Goal: Task Accomplishment & Management: Complete application form

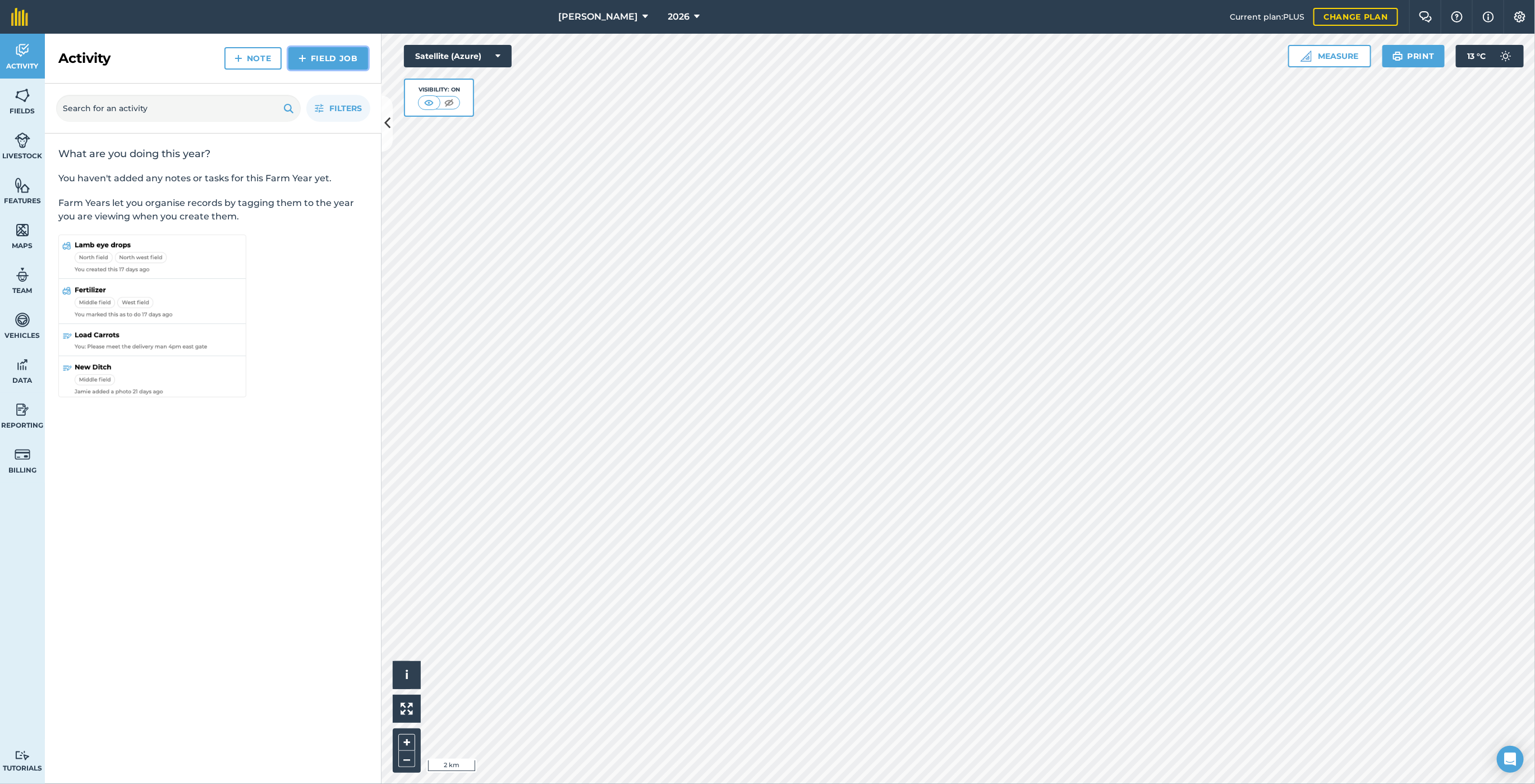
click at [318, 57] on link "Field Job" at bounding box center [328, 58] width 80 height 22
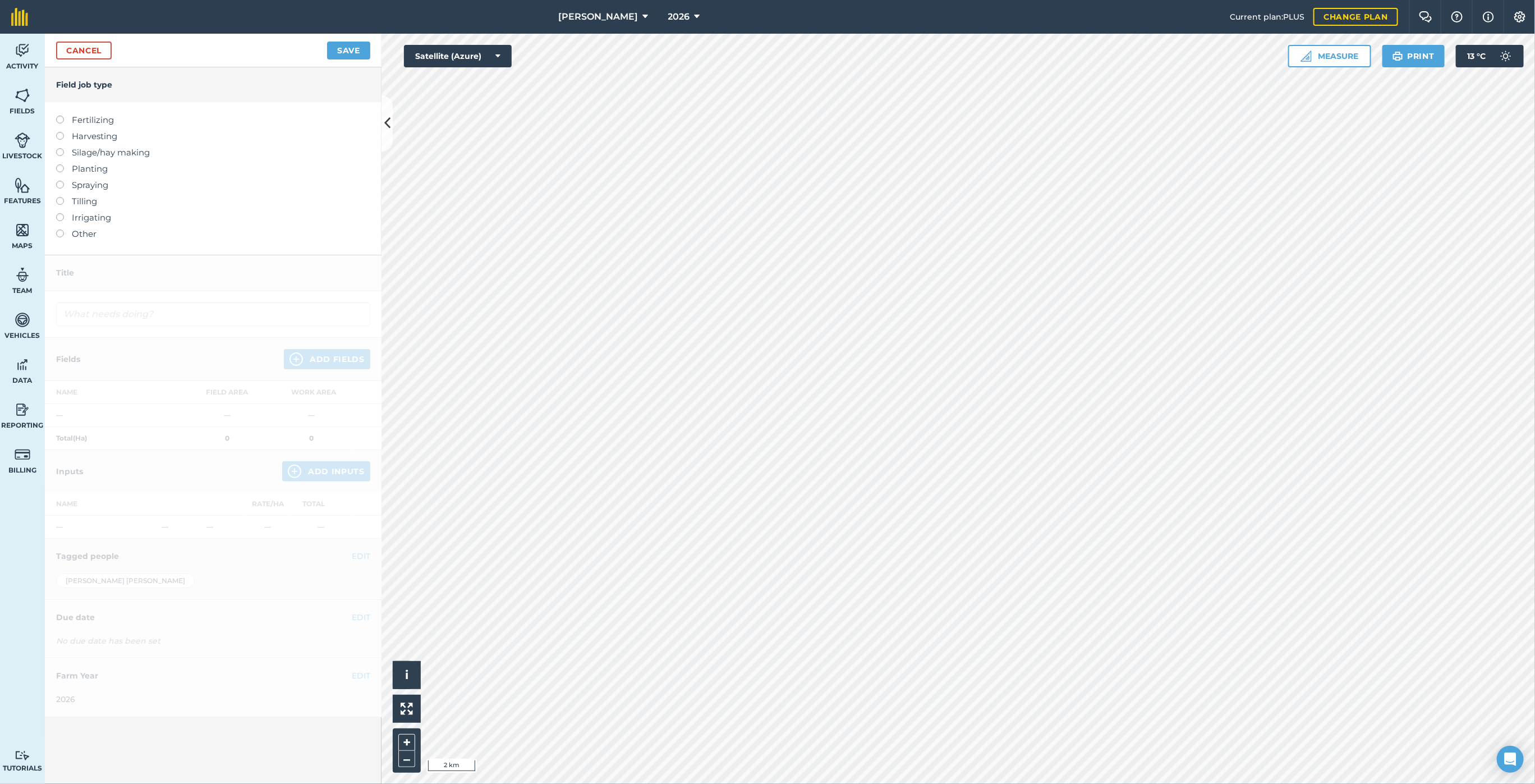
click at [56, 229] on label at bounding box center [64, 229] width 16 height 0
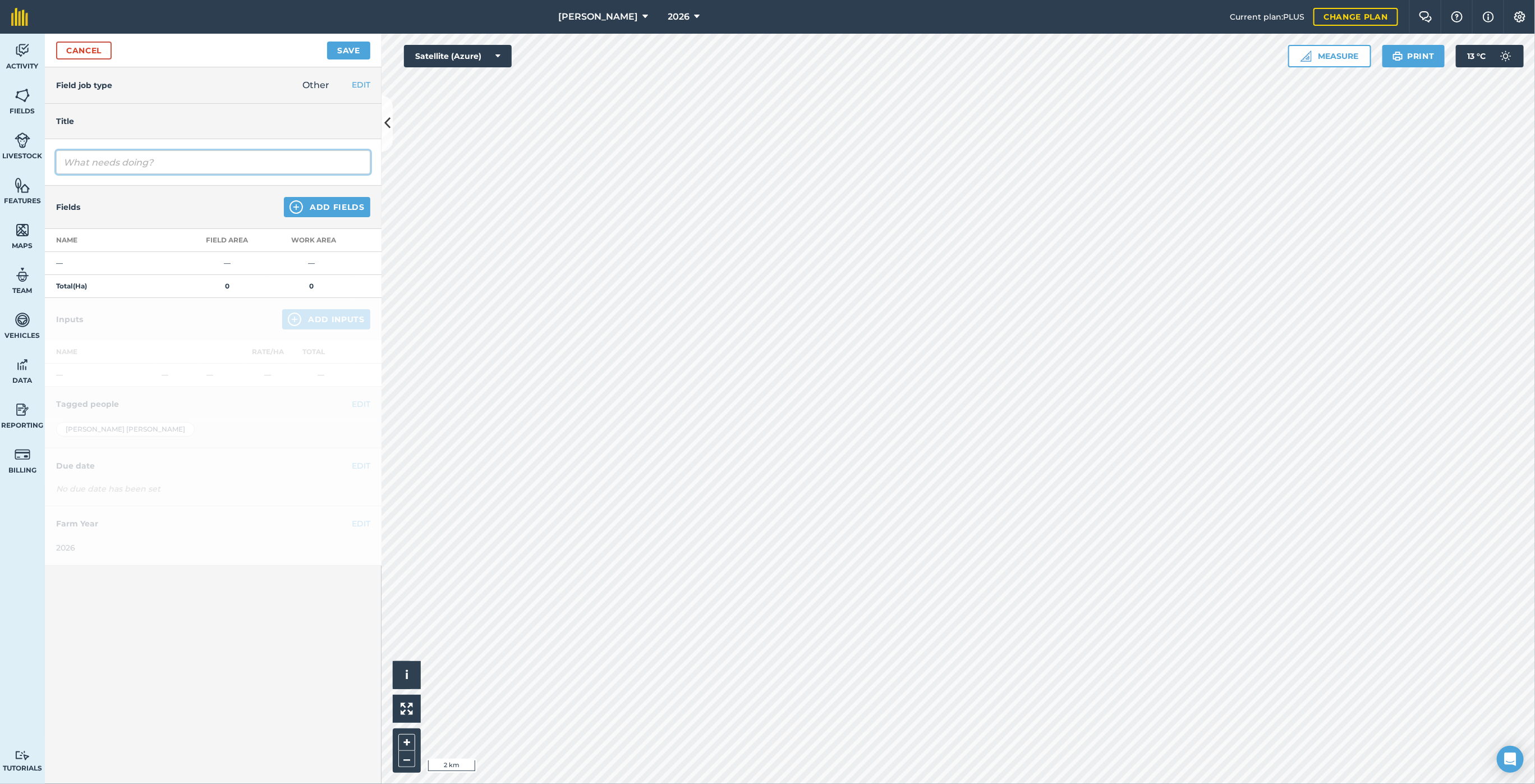
click at [111, 163] on input "text" at bounding box center [213, 162] width 314 height 24
type input "Mowing"
click at [336, 203] on button "Add Fields" at bounding box center [327, 207] width 86 height 20
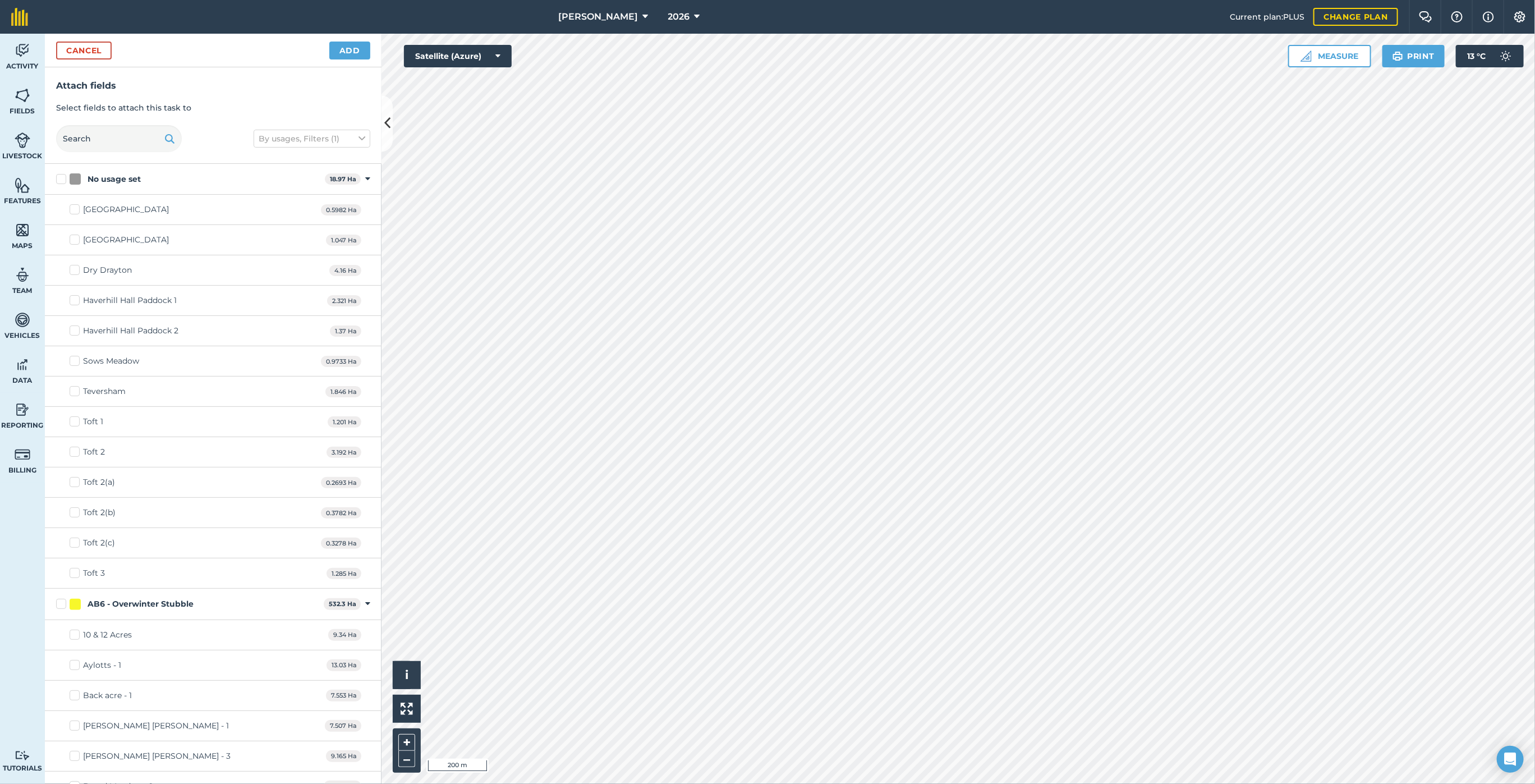
checkbox input "true"
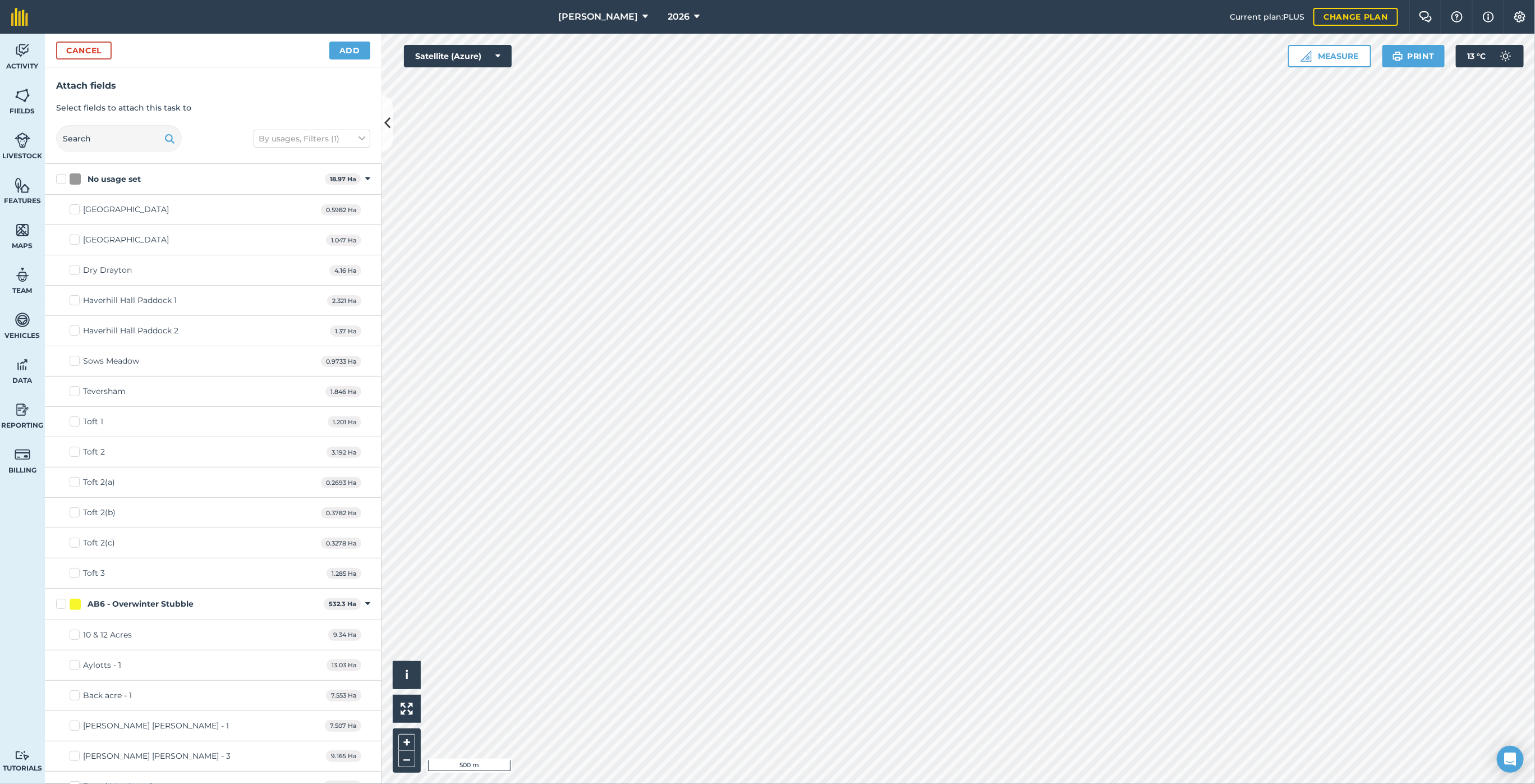
checkbox input "true"
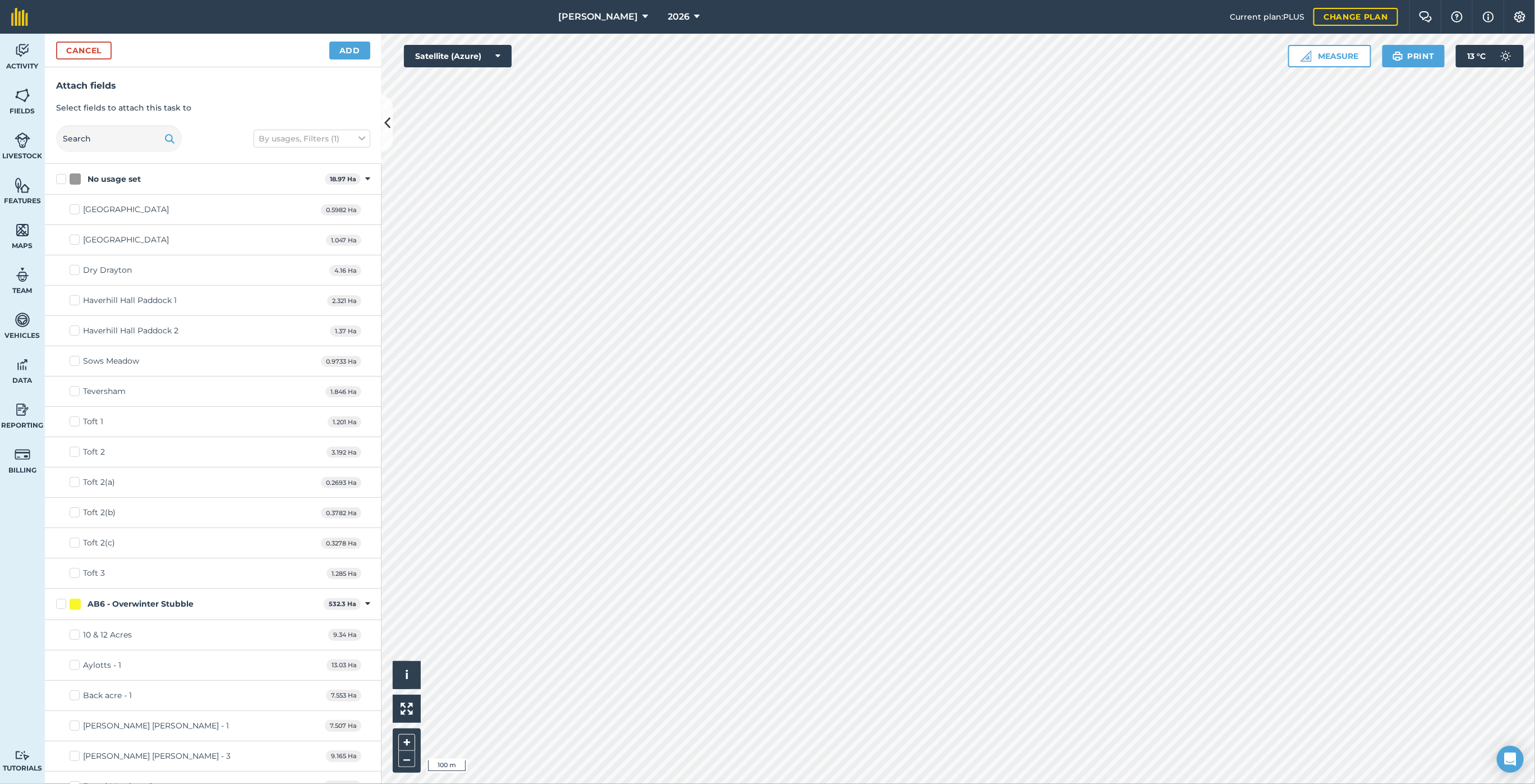
checkbox input "true"
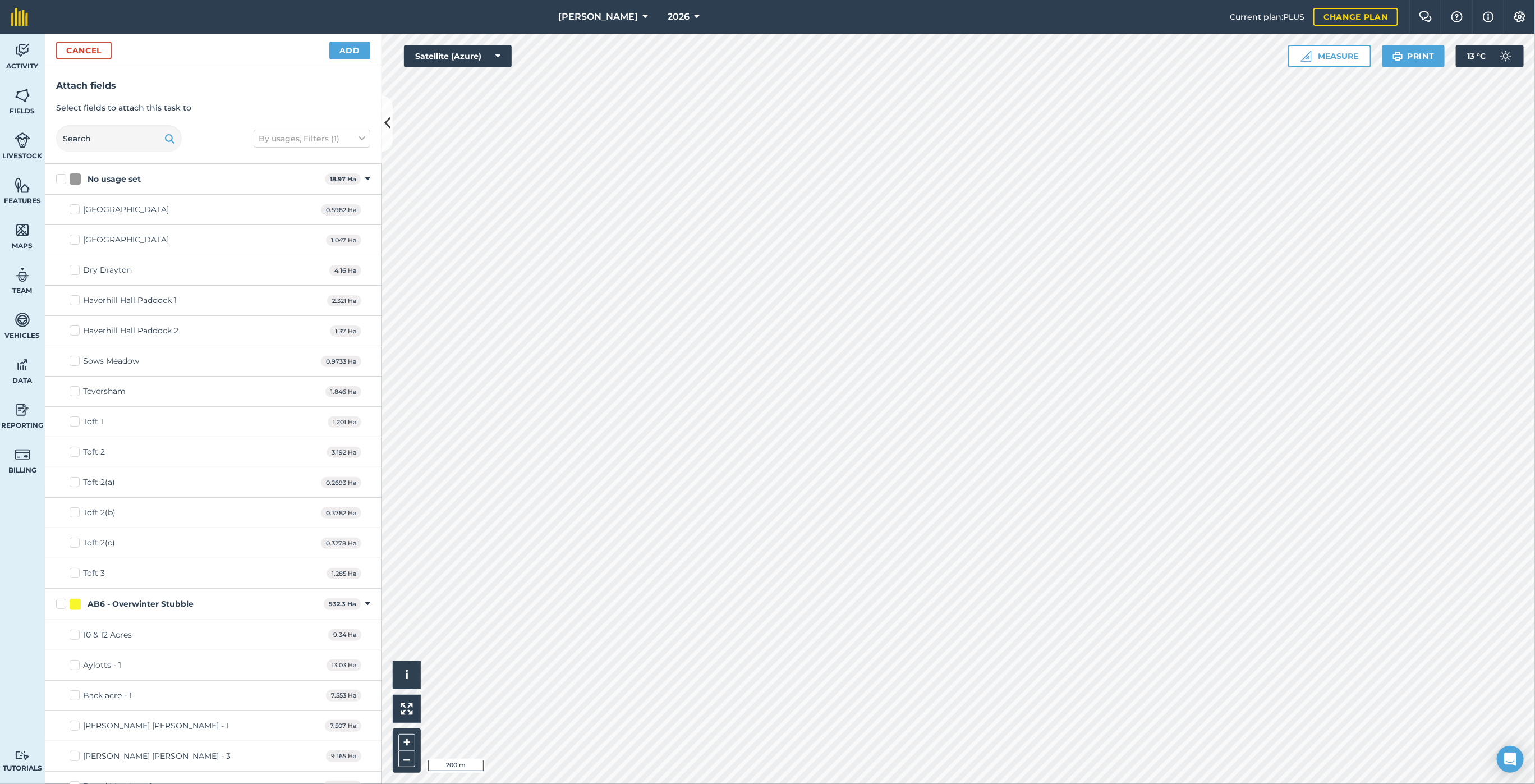
checkbox input "true"
click at [346, 50] on button "Add" at bounding box center [349, 51] width 41 height 18
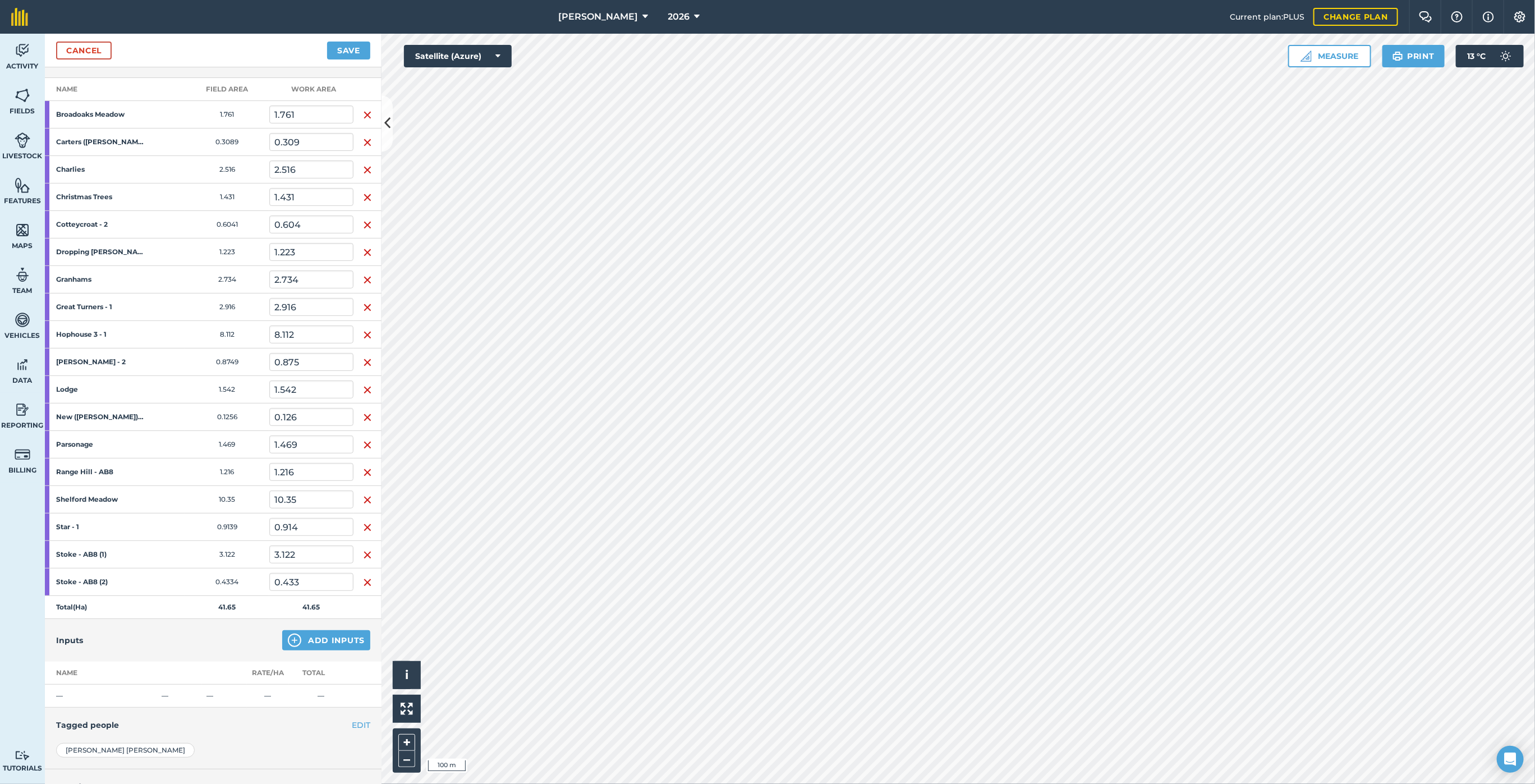
scroll to position [247, 0]
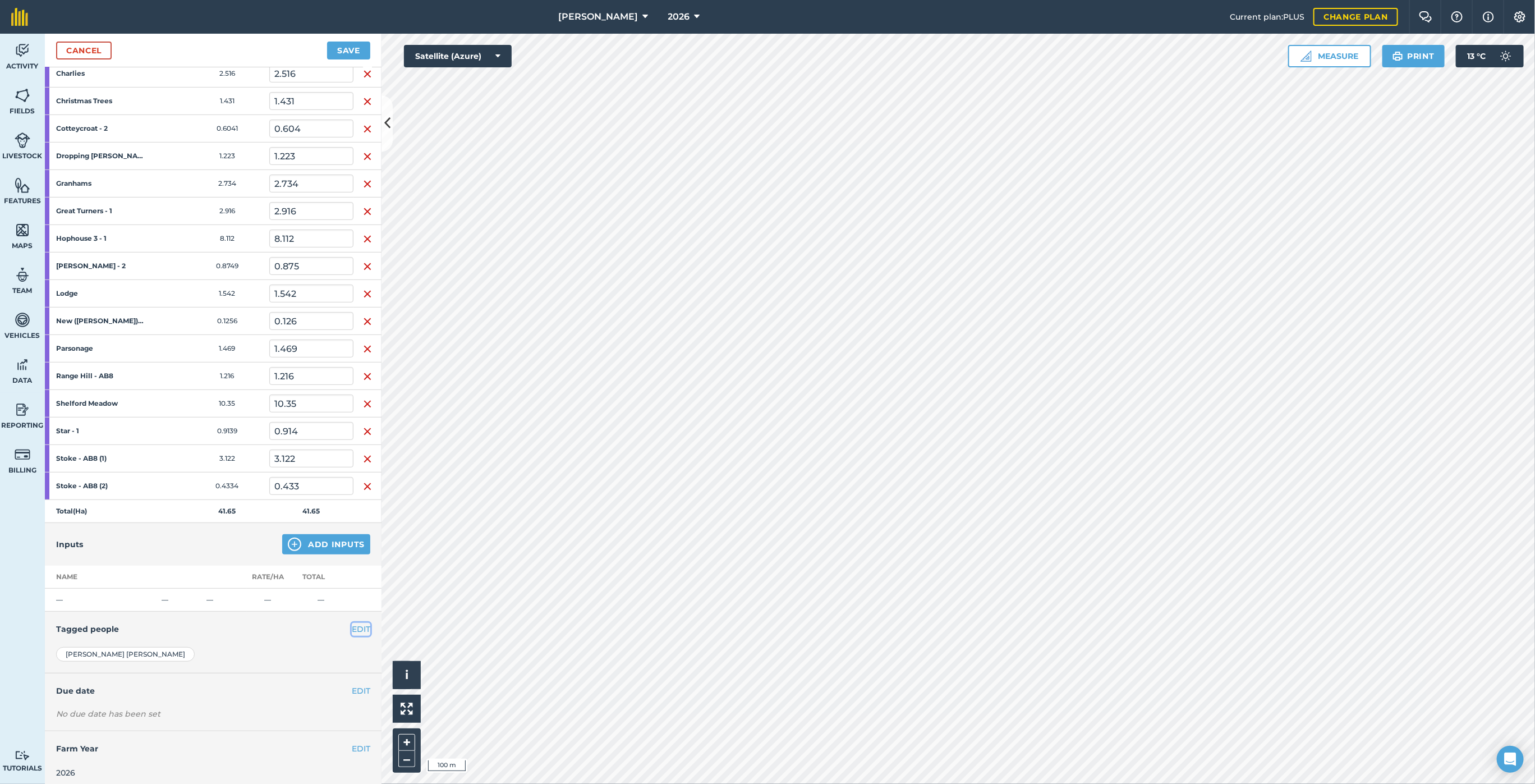
click at [352, 623] on button "EDIT" at bounding box center [361, 629] width 19 height 12
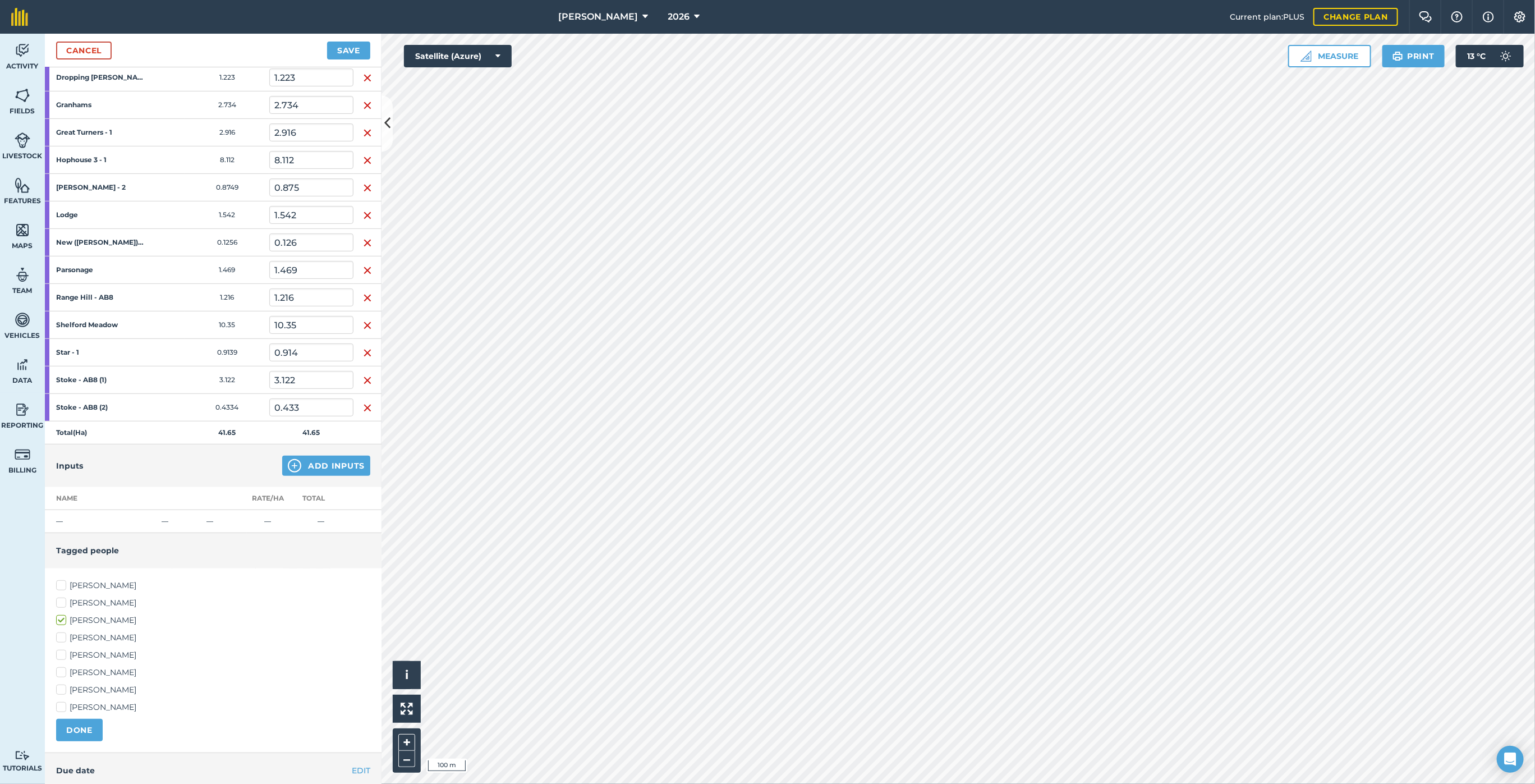
scroll to position [387, 0]
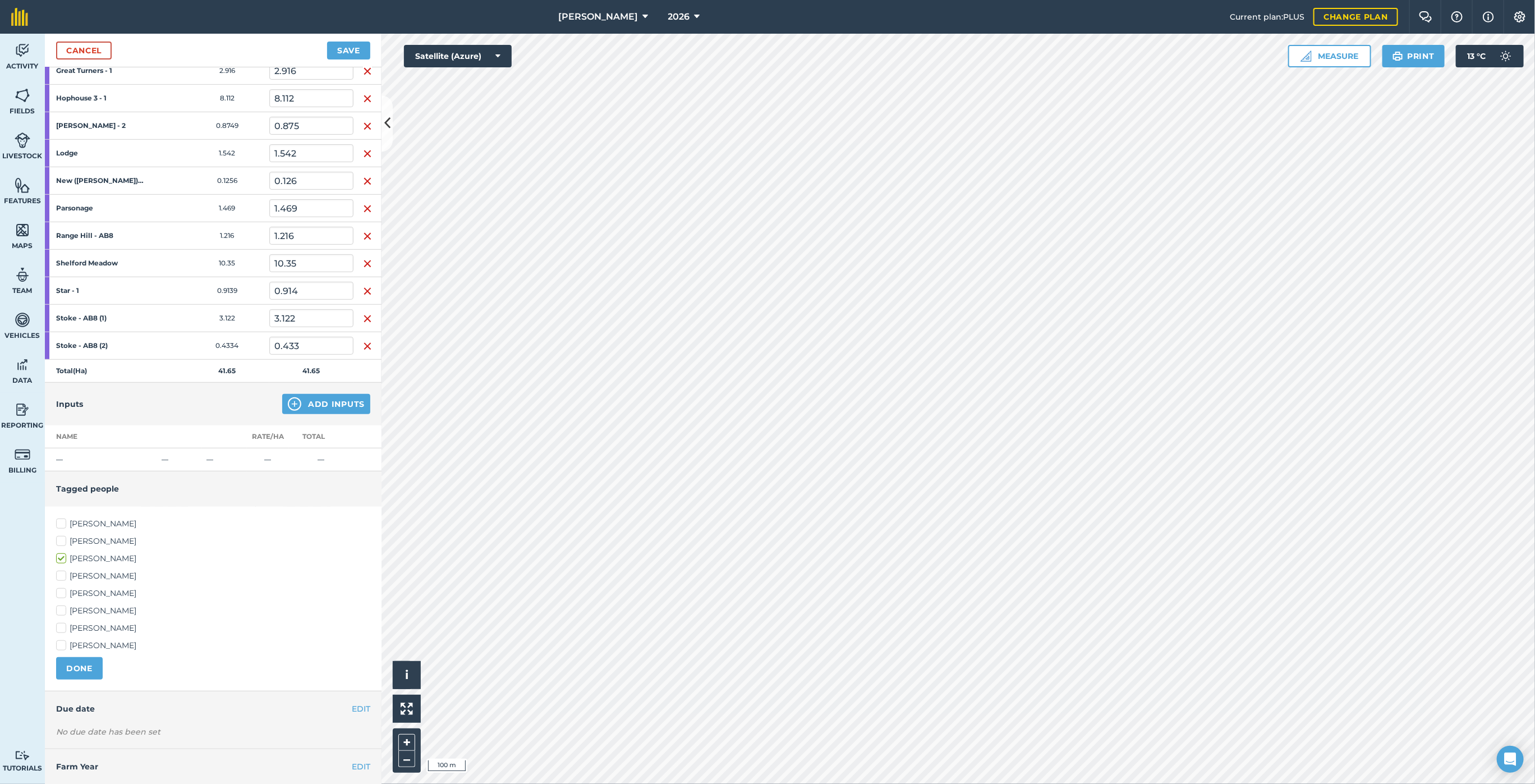
click at [63, 570] on label "[PERSON_NAME]" at bounding box center [213, 576] width 314 height 12
click at [63, 570] on input "[PERSON_NAME]" at bounding box center [59, 573] width 7 height 7
checkbox input "true"
click at [59, 535] on label "[PERSON_NAME]" at bounding box center [213, 541] width 314 height 12
click at [59, 535] on input "[PERSON_NAME]" at bounding box center [59, 538] width 7 height 7
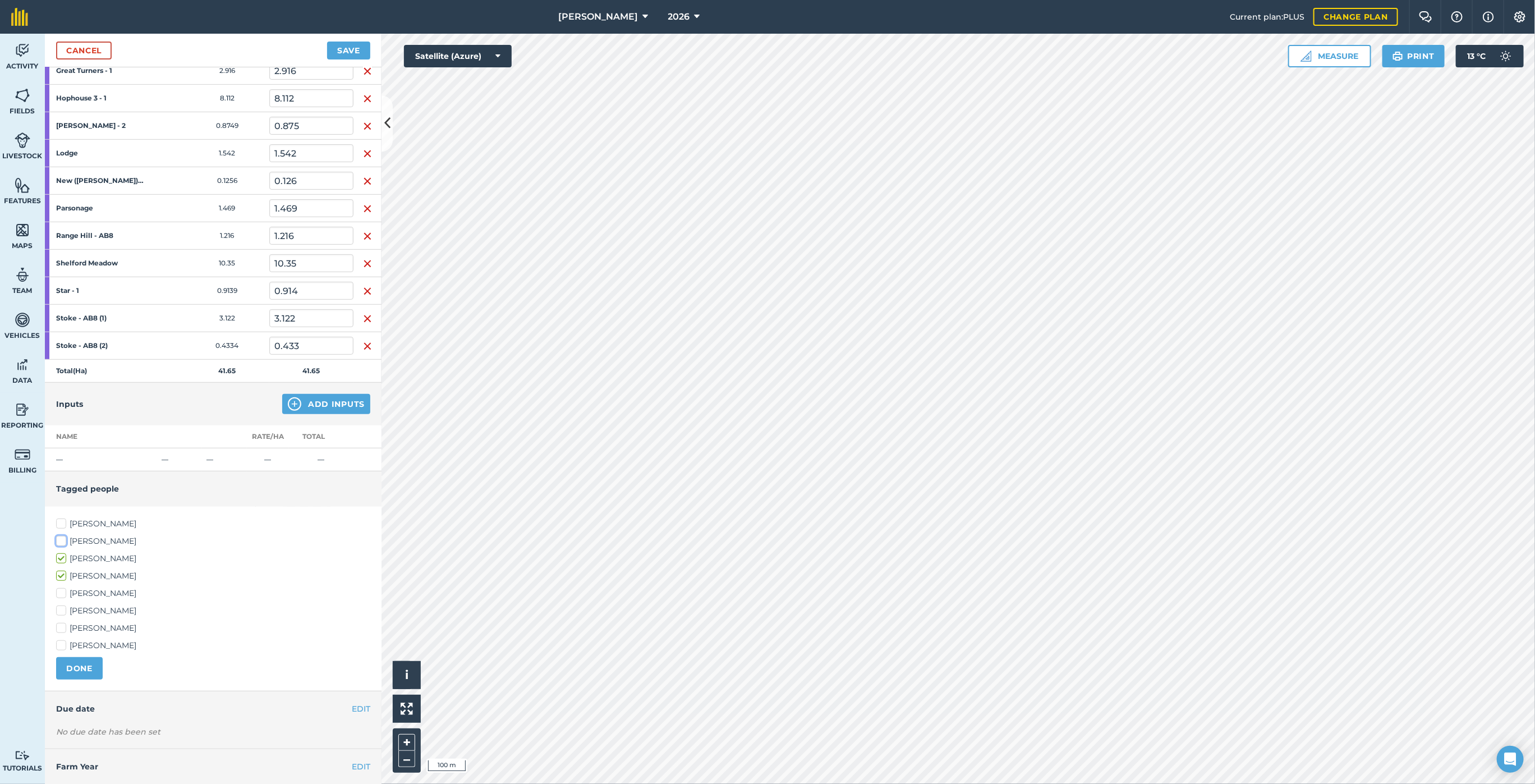
checkbox input "true"
click at [83, 660] on button "DONE" at bounding box center [79, 668] width 47 height 22
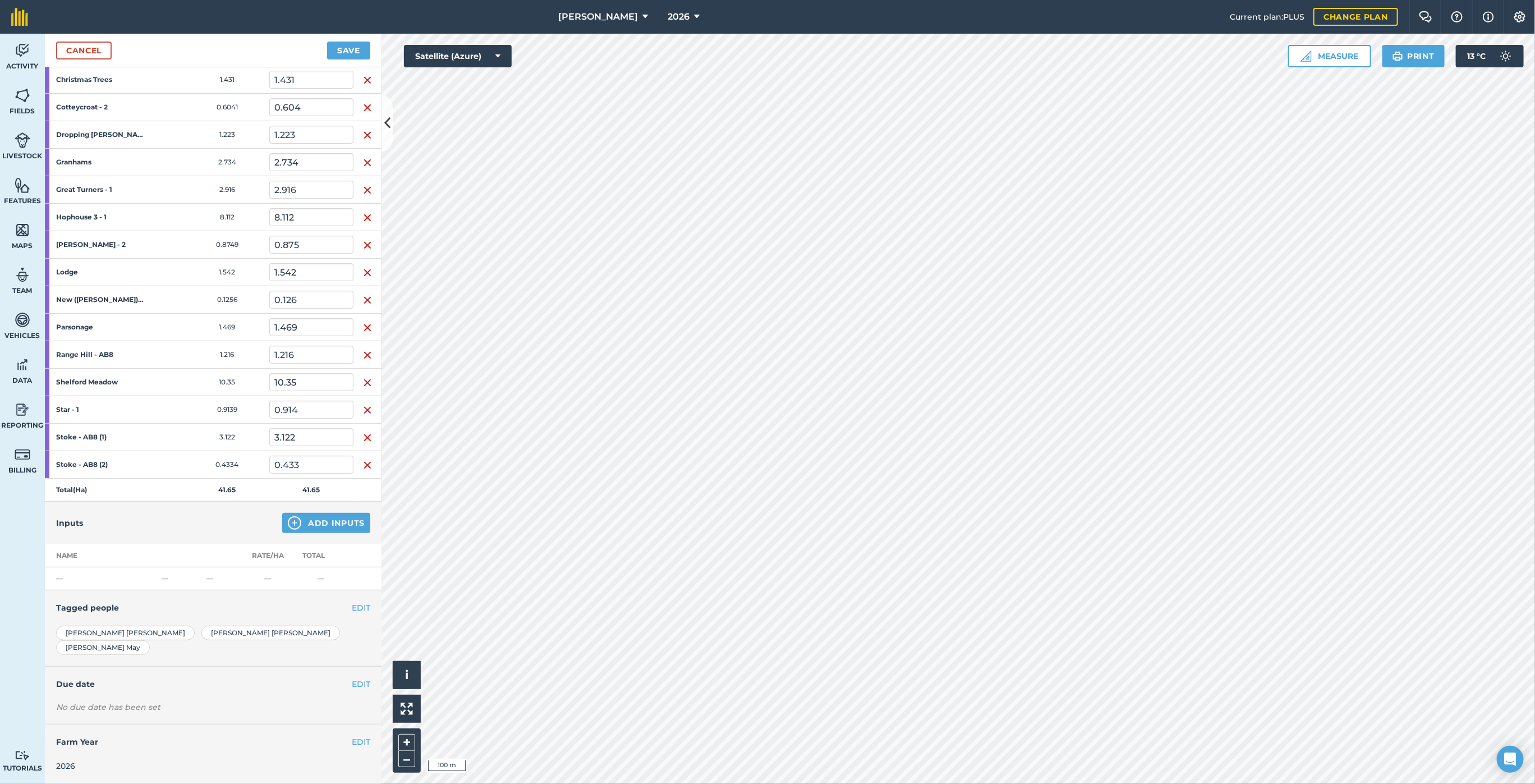
scroll to position [247, 0]
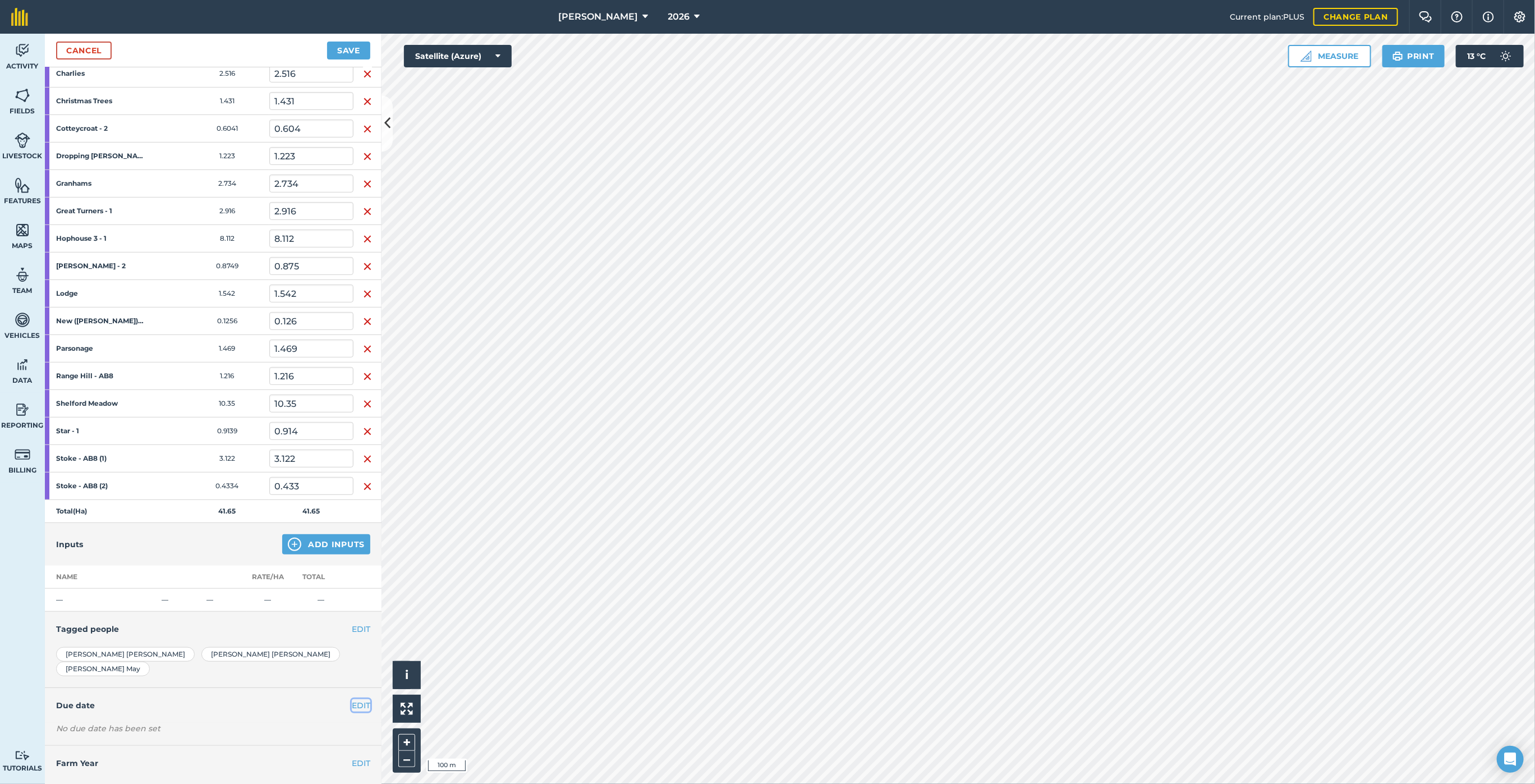
click at [352, 699] on button "EDIT" at bounding box center [361, 705] width 19 height 12
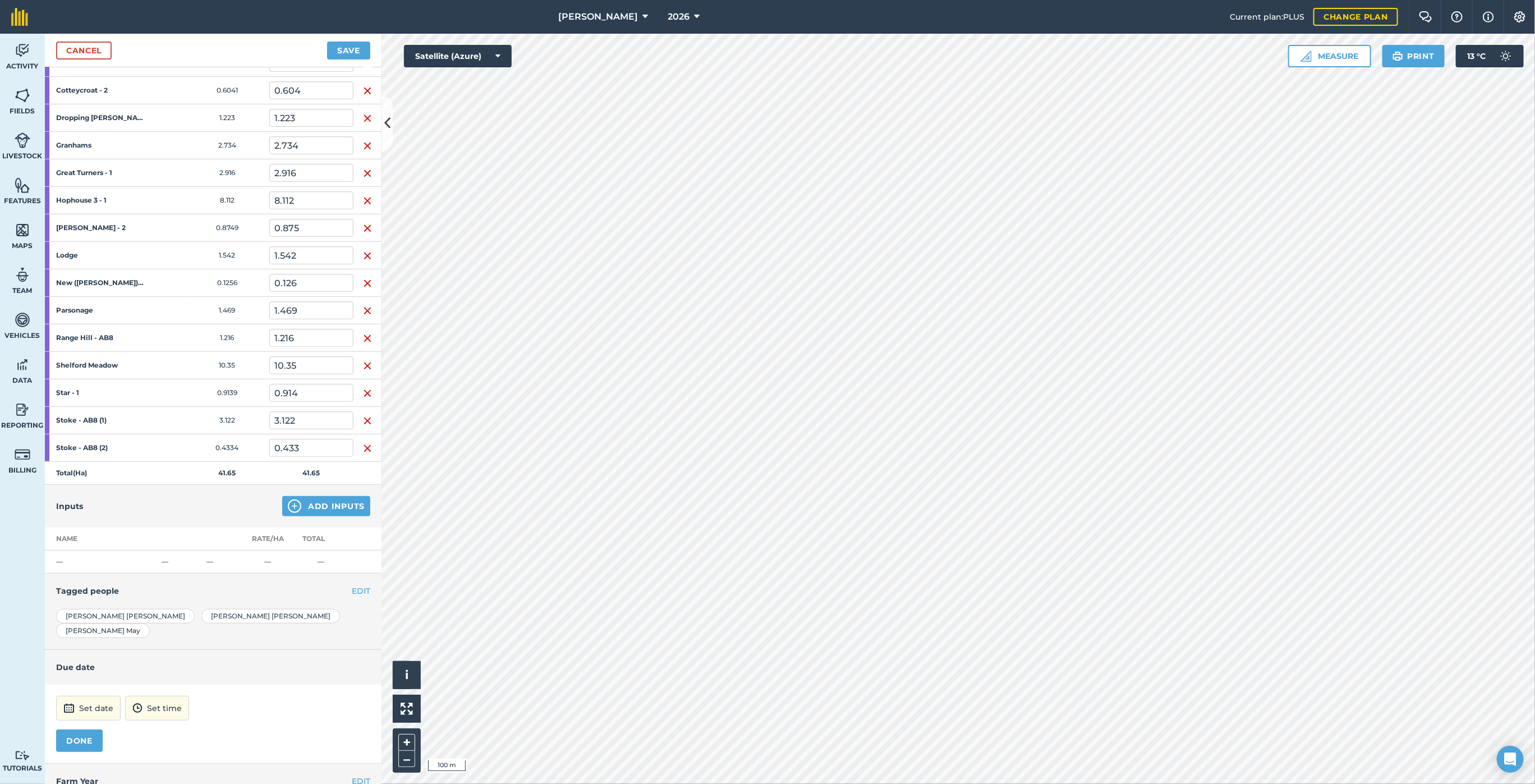
scroll to position [302, 0]
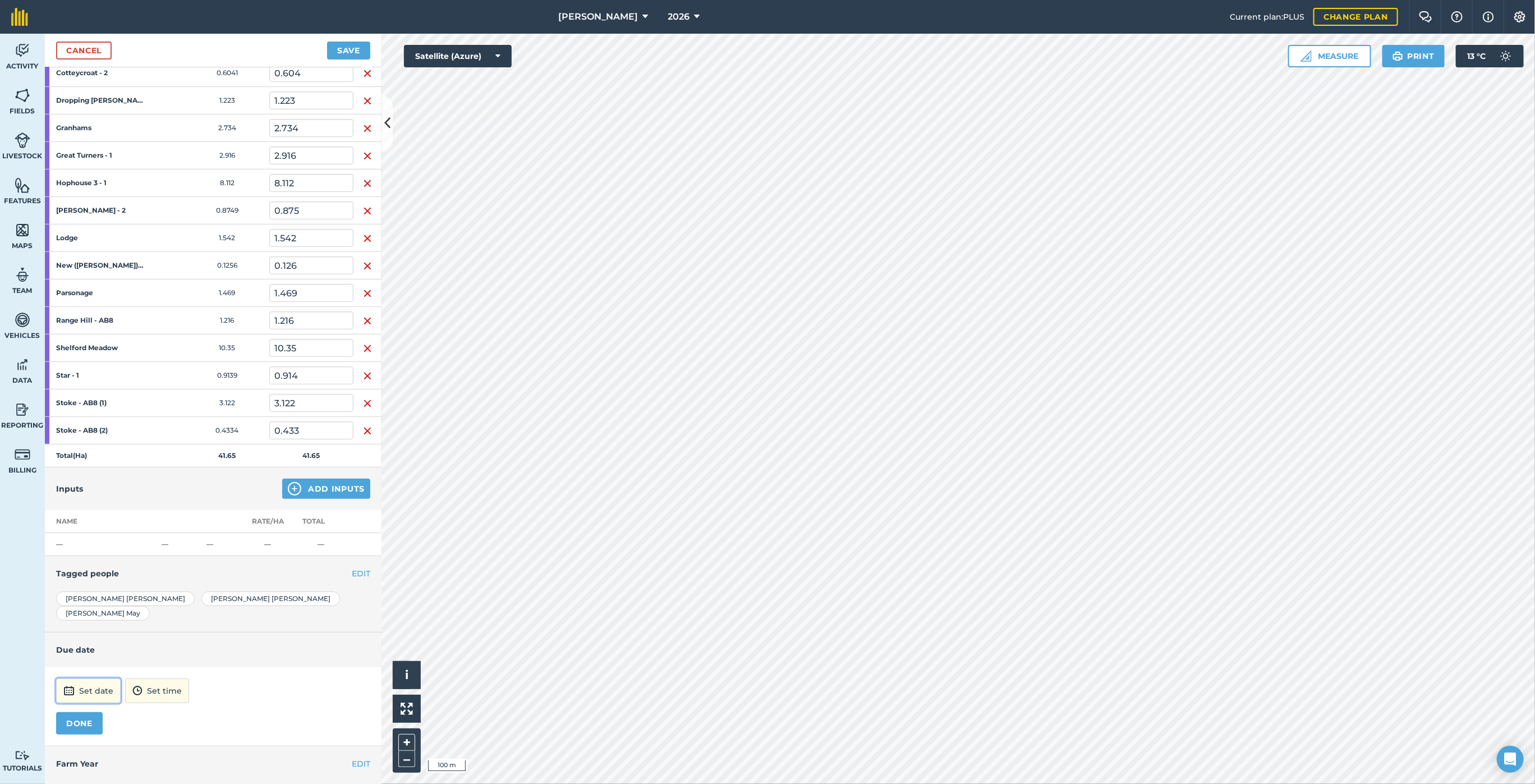
click at [102, 678] on button "Set date" at bounding box center [88, 690] width 65 height 25
click at [103, 585] on button "9" at bounding box center [96, 594] width 26 height 18
click at [167, 678] on button "12:00" at bounding box center [142, 690] width 48 height 25
drag, startPoint x: 171, startPoint y: 627, endPoint x: 179, endPoint y: 627, distance: 7.9
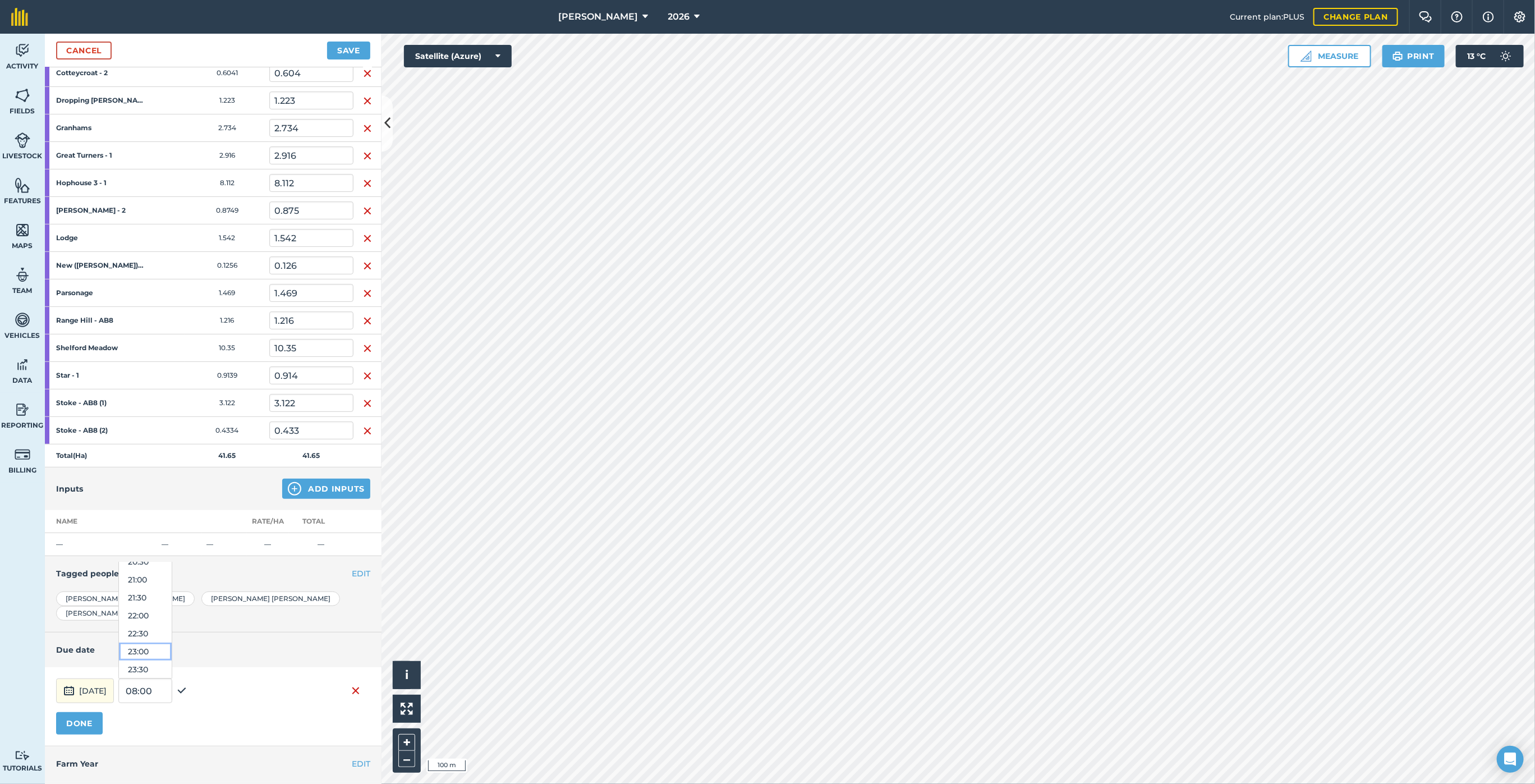
click at [171, 642] on button "23:00" at bounding box center [145, 651] width 53 height 18
click at [94, 712] on button "DONE" at bounding box center [79, 723] width 47 height 22
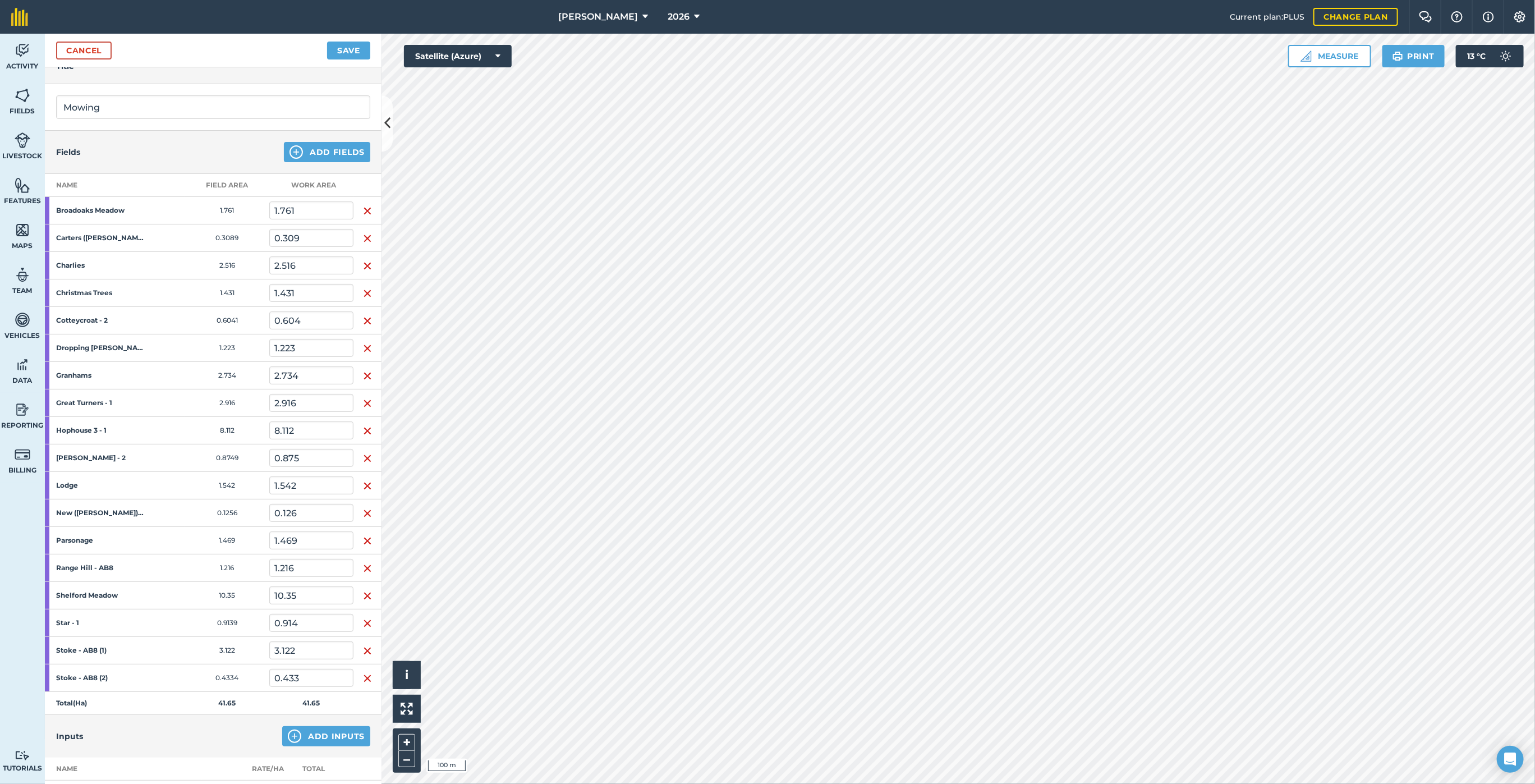
scroll to position [70, 0]
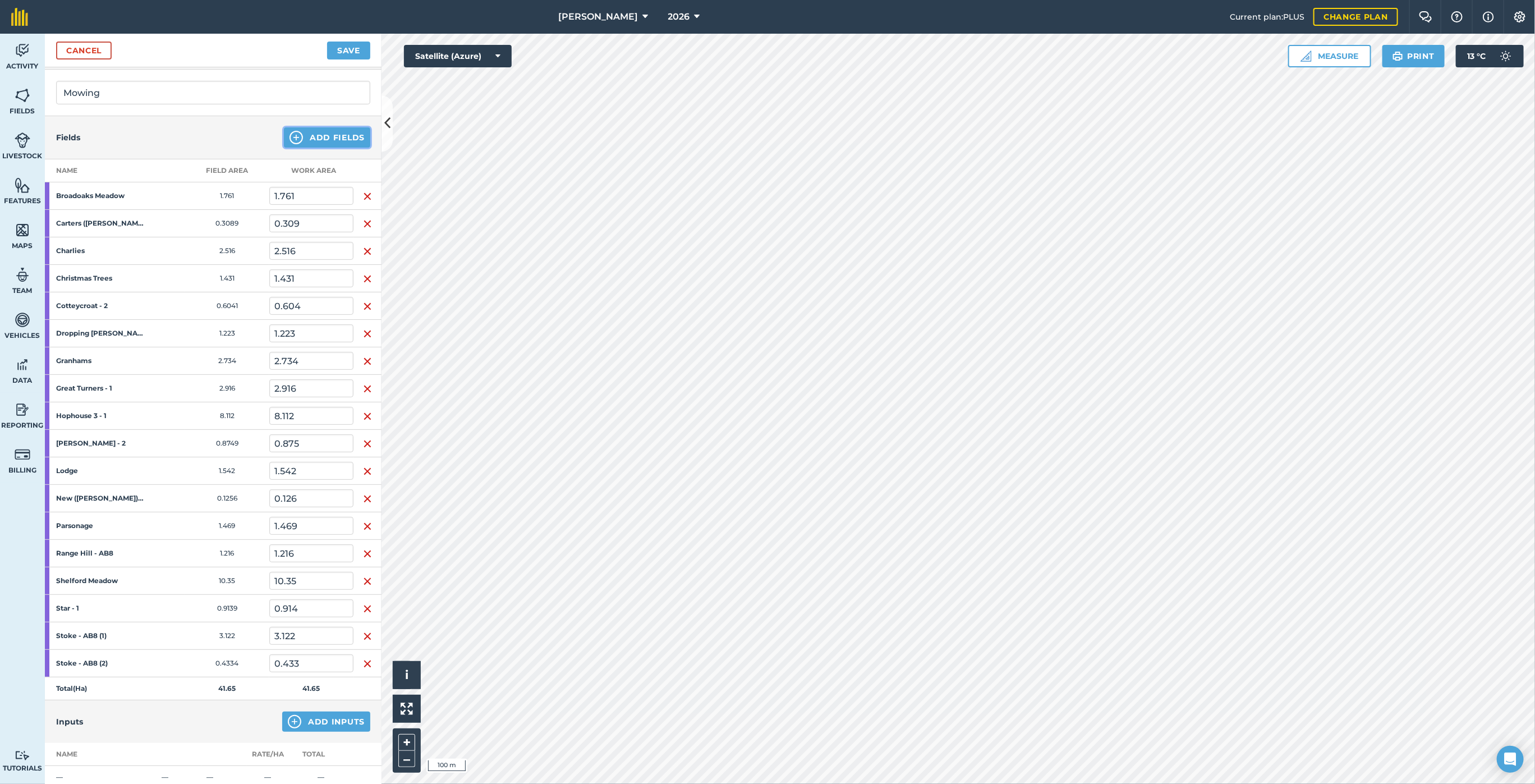
click at [307, 132] on button "Add Fields" at bounding box center [327, 137] width 86 height 20
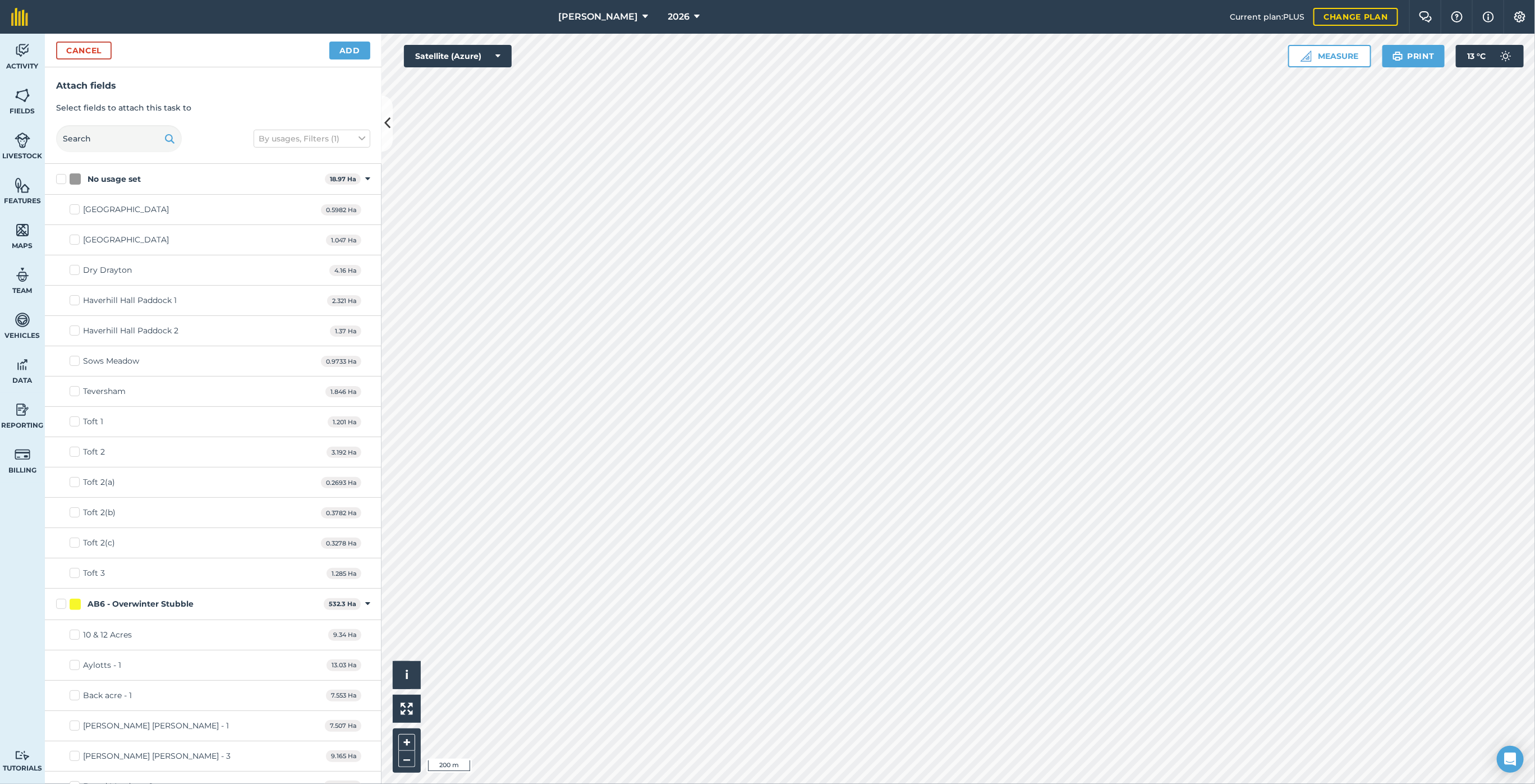
checkbox input "true"
click at [357, 50] on button "Add" at bounding box center [349, 51] width 41 height 18
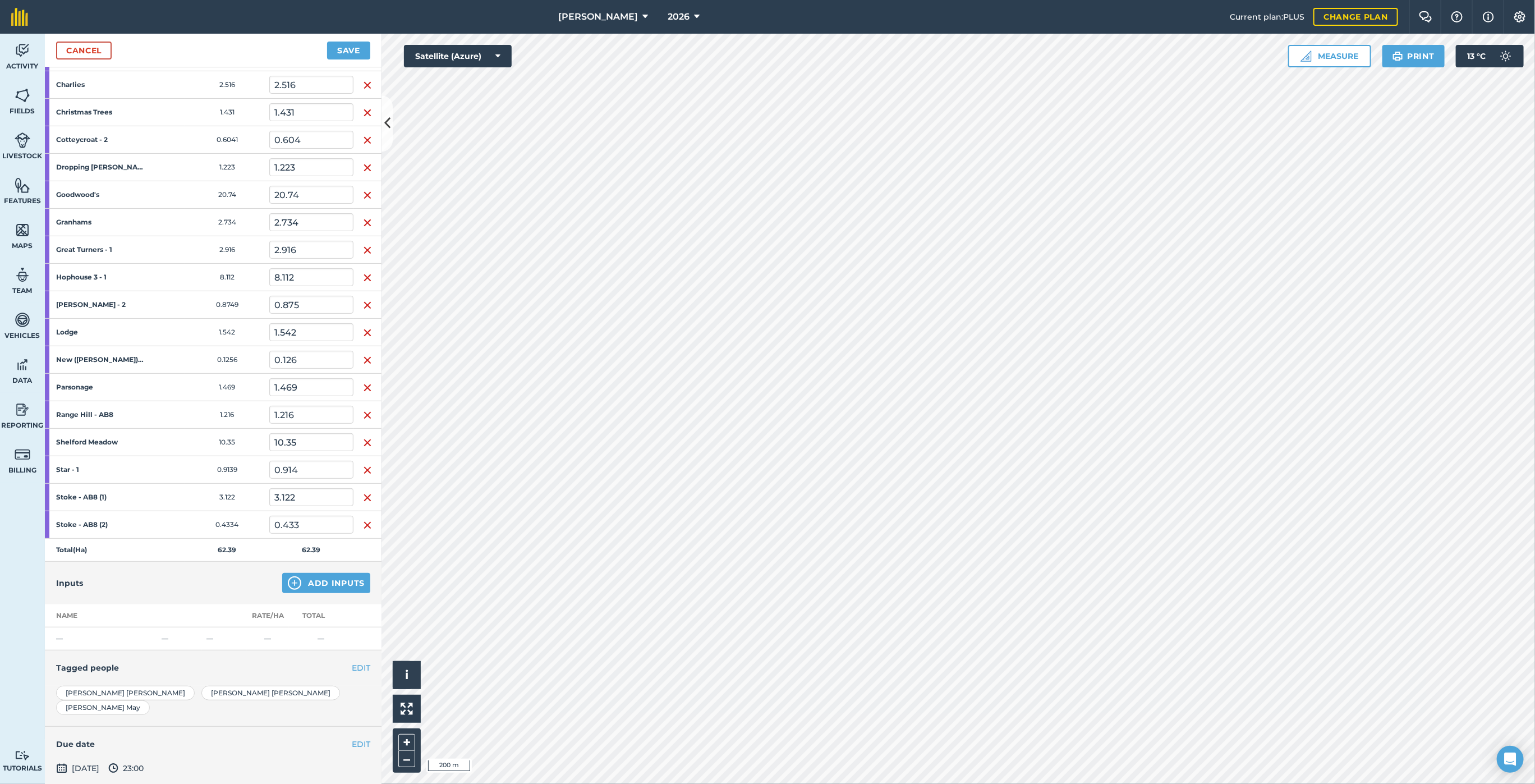
scroll to position [277, 0]
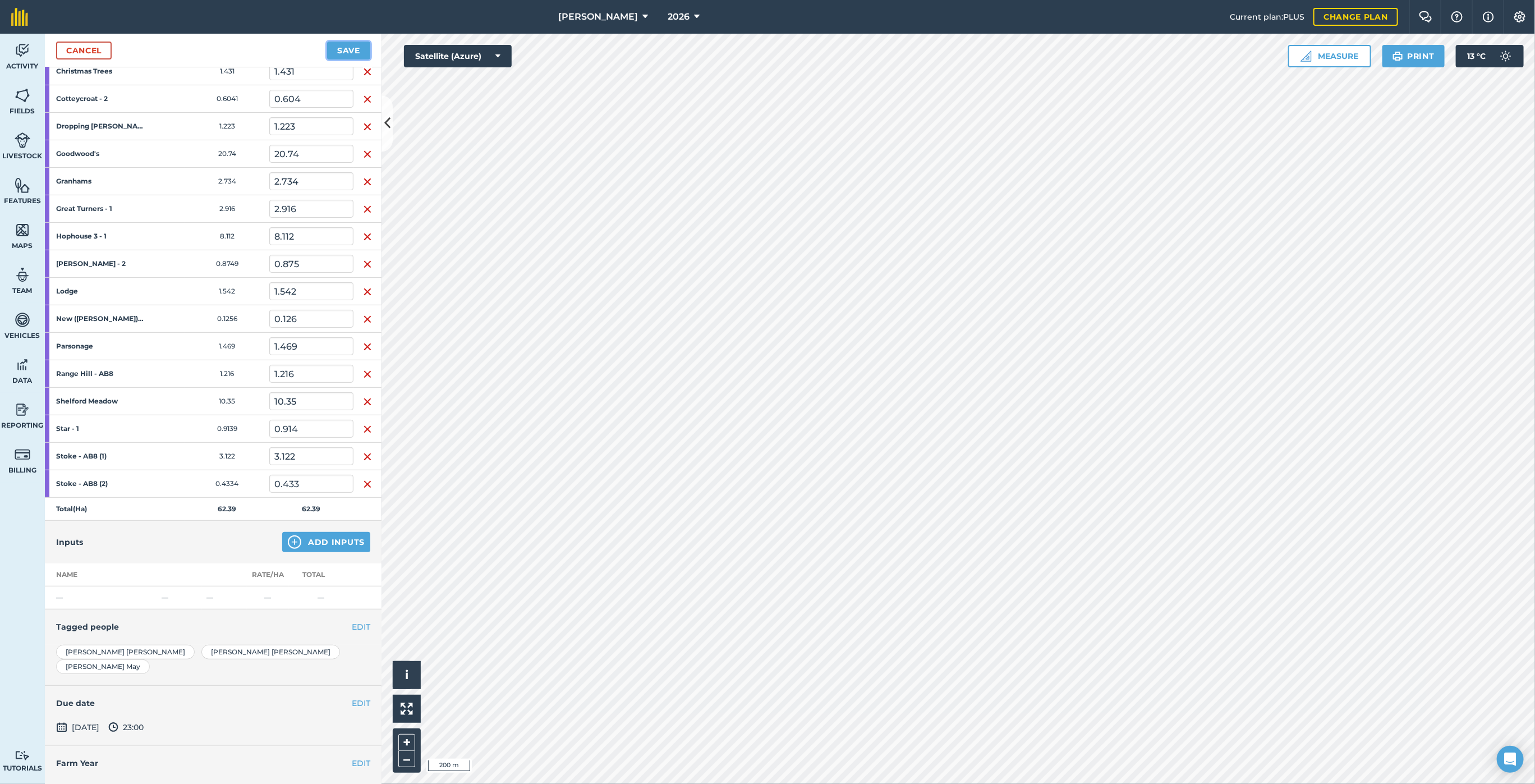
click at [344, 42] on button "Save" at bounding box center [348, 51] width 43 height 18
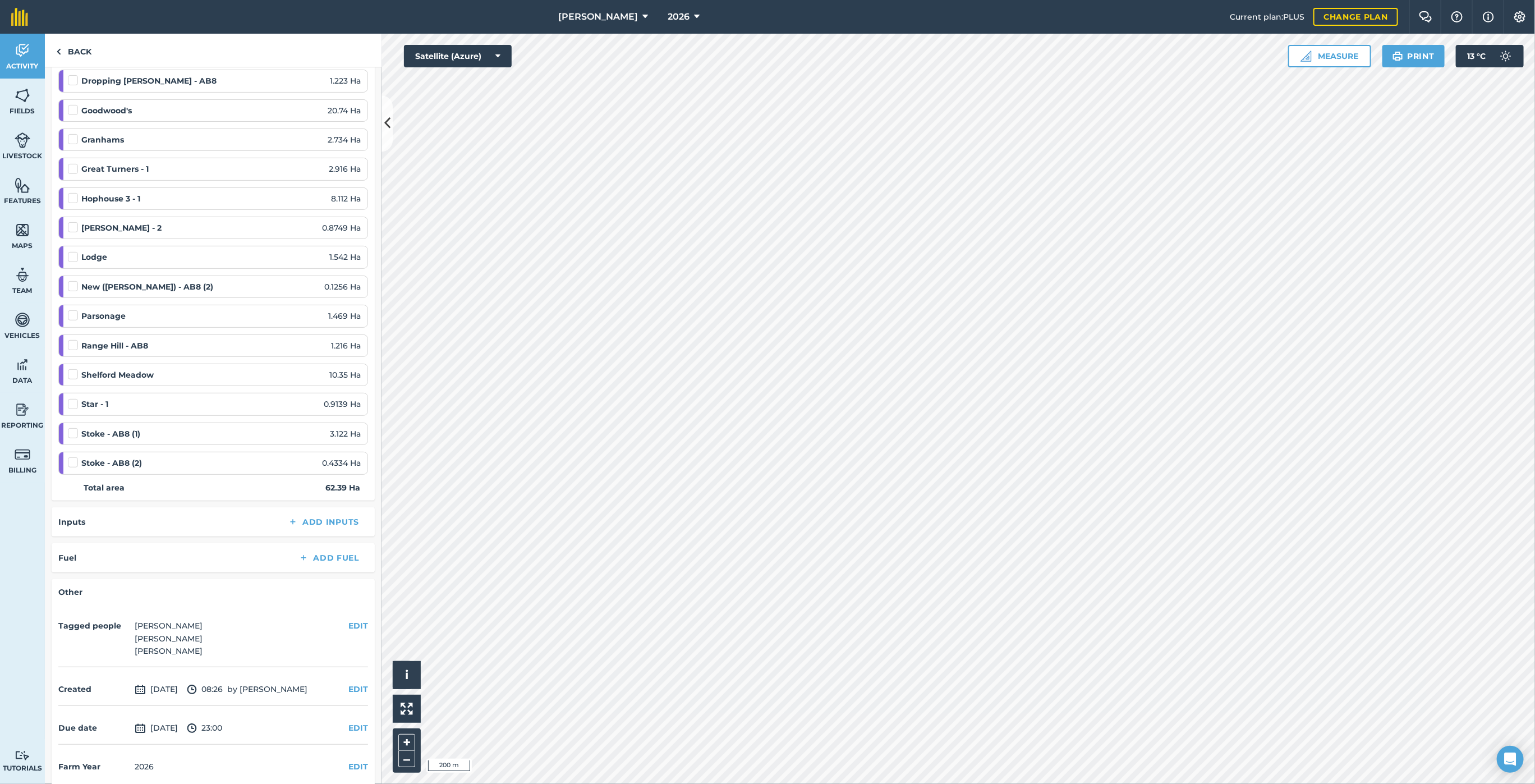
scroll to position [328, 0]
